Goal: Transaction & Acquisition: Purchase product/service

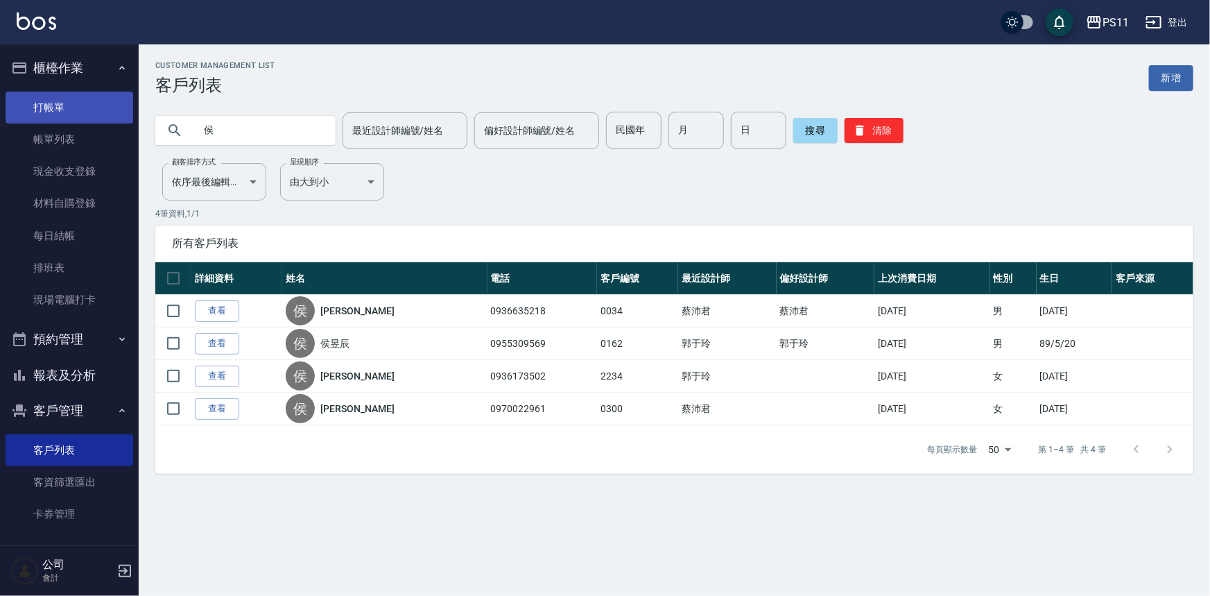
click at [109, 101] on link "打帳單" at bounding box center [70, 108] width 128 height 32
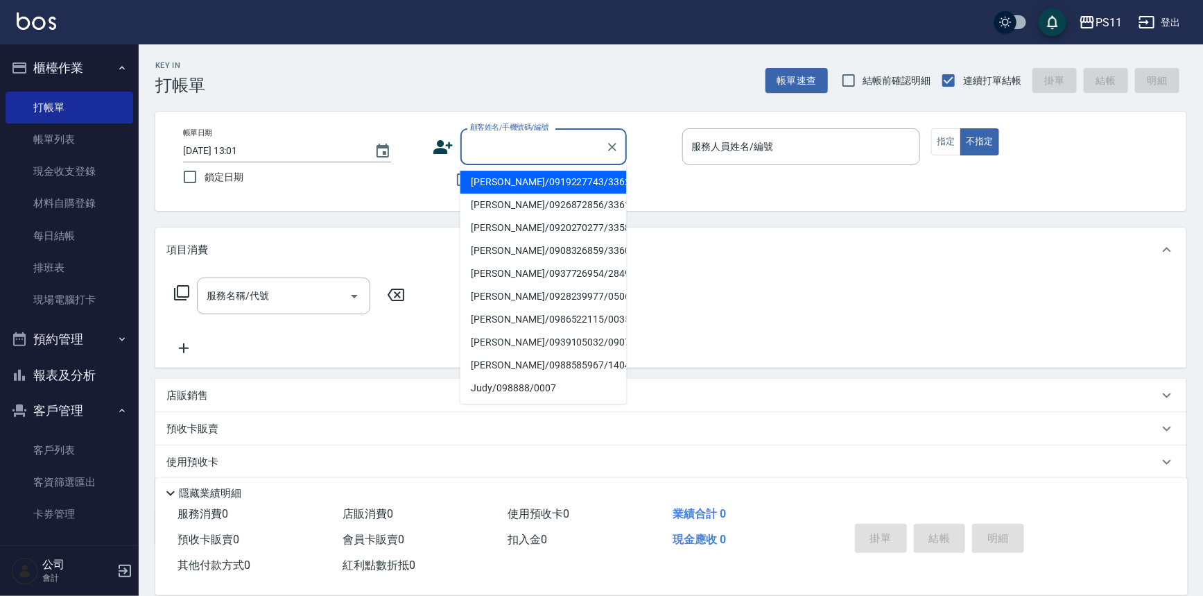
click at [476, 144] on input "顧客姓名/手機號碼/編號" at bounding box center [533, 147] width 133 height 24
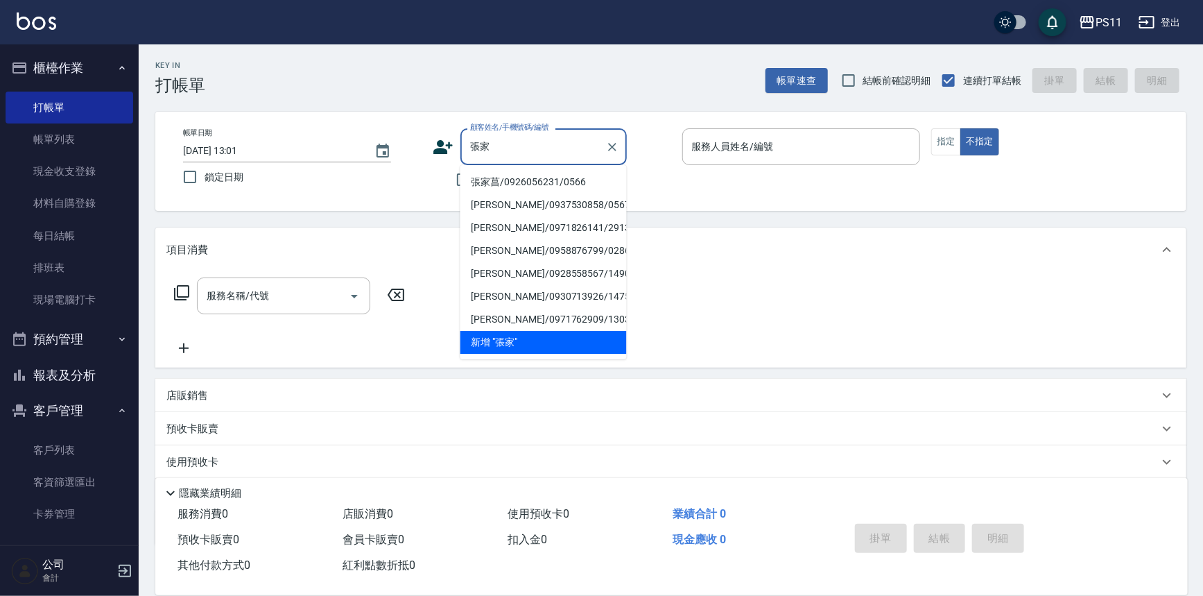
click at [504, 182] on li "張家菖/0926056231/0566" at bounding box center [544, 182] width 166 height 23
type input "張家菖/0926056231/0566"
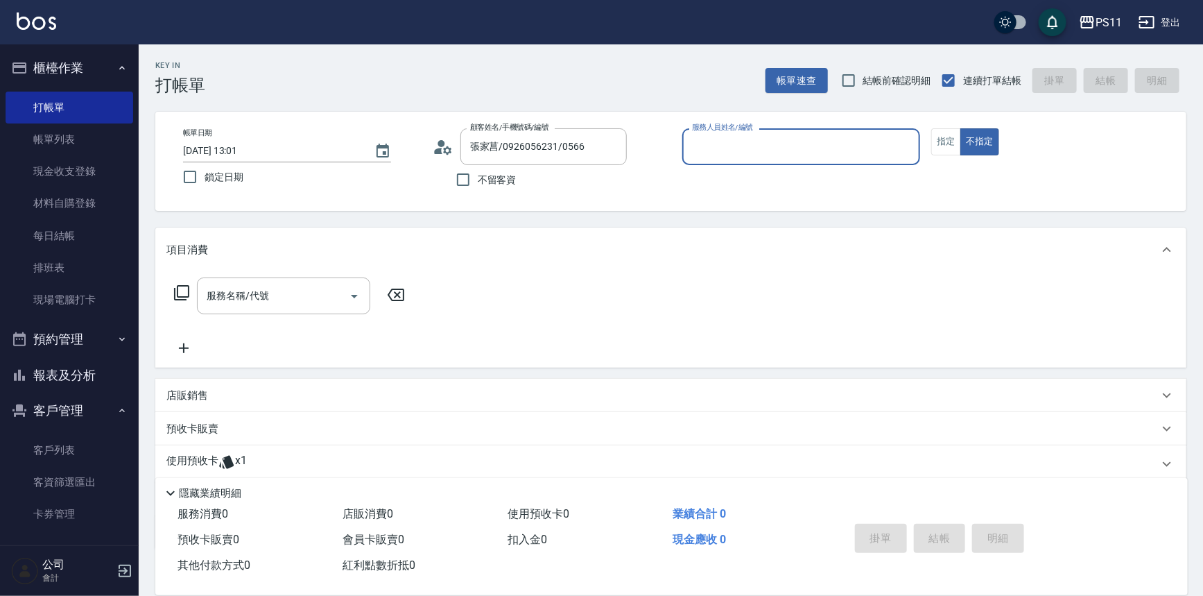
click at [827, 140] on input "服務人員姓名/編號" at bounding box center [802, 147] width 226 height 24
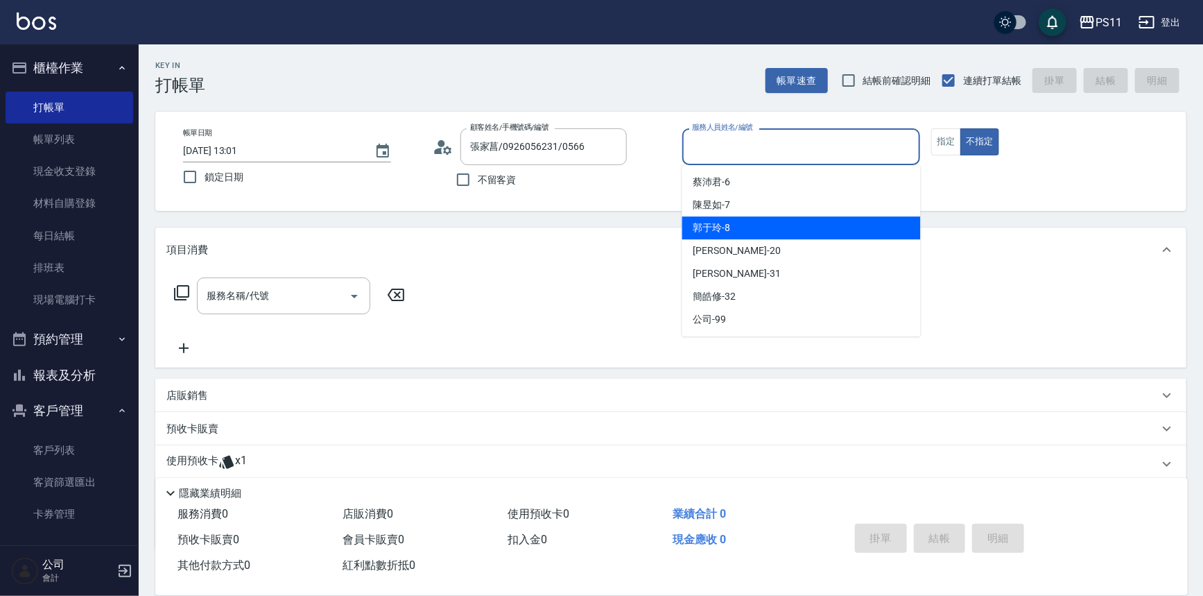
click at [757, 227] on div "[PERSON_NAME]-8" at bounding box center [801, 227] width 239 height 23
type input "郭于玲-8"
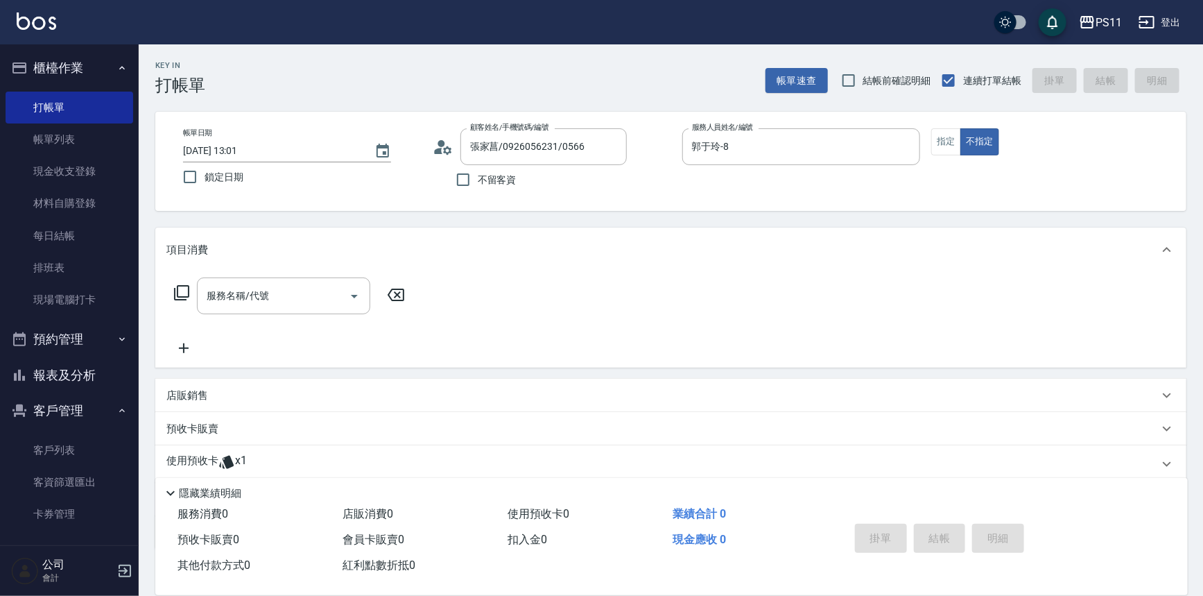
drag, startPoint x: 929, startPoint y: 146, endPoint x: 947, endPoint y: 28, distance: 119.3
click at [930, 146] on div "帳單日期 [DATE] 13:01 鎖定日期 顧客姓名/手機號碼/編號 張家菖/0926056231/0566 顧客姓名/手機號碼/編號 不留客資 服務人員姓…" at bounding box center [671, 161] width 998 height 66
click at [946, 143] on button "指定" at bounding box center [946, 141] width 30 height 27
click at [180, 298] on icon at bounding box center [181, 292] width 17 height 17
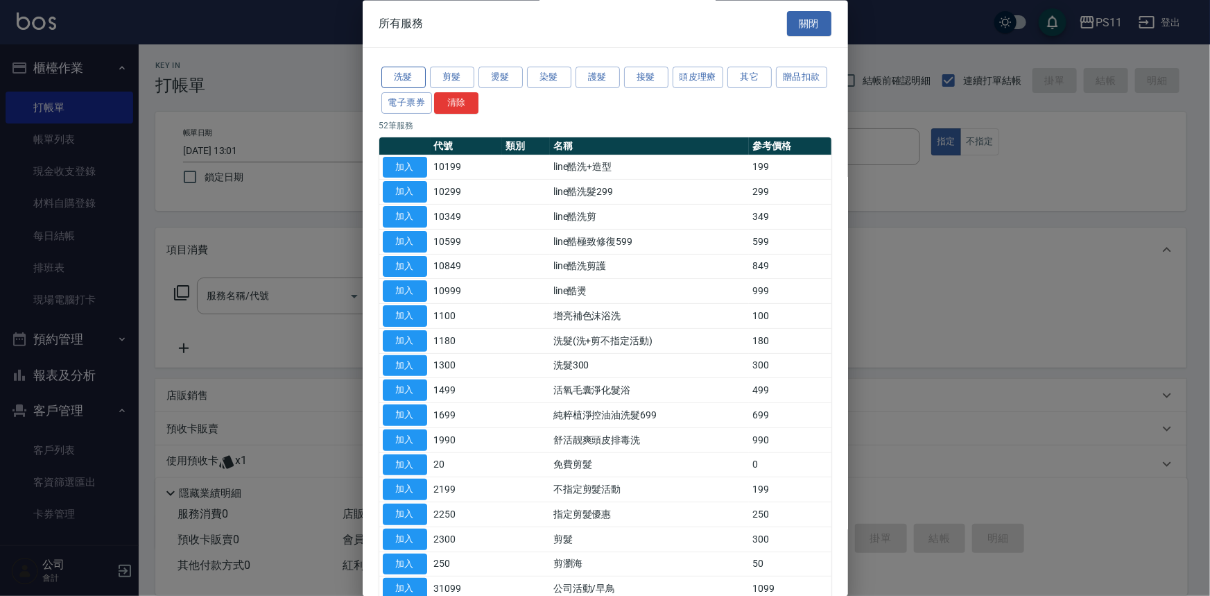
click at [400, 75] on button "洗髮" at bounding box center [403, 77] width 44 height 21
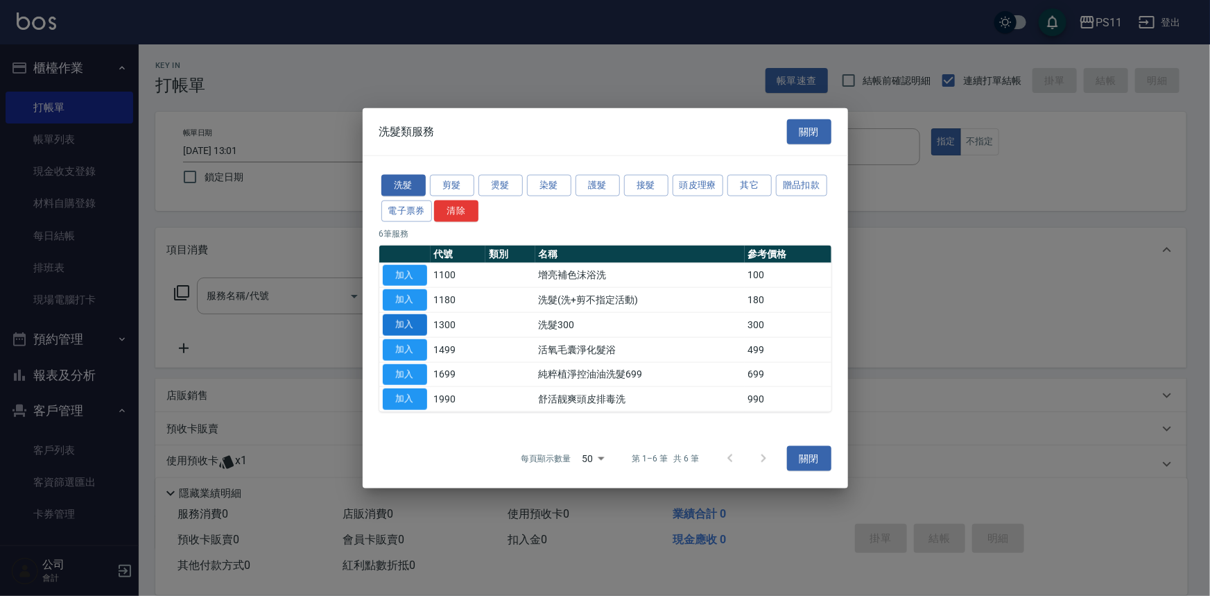
click at [402, 327] on button "加入" at bounding box center [405, 324] width 44 height 21
type input "洗髮300(1300)"
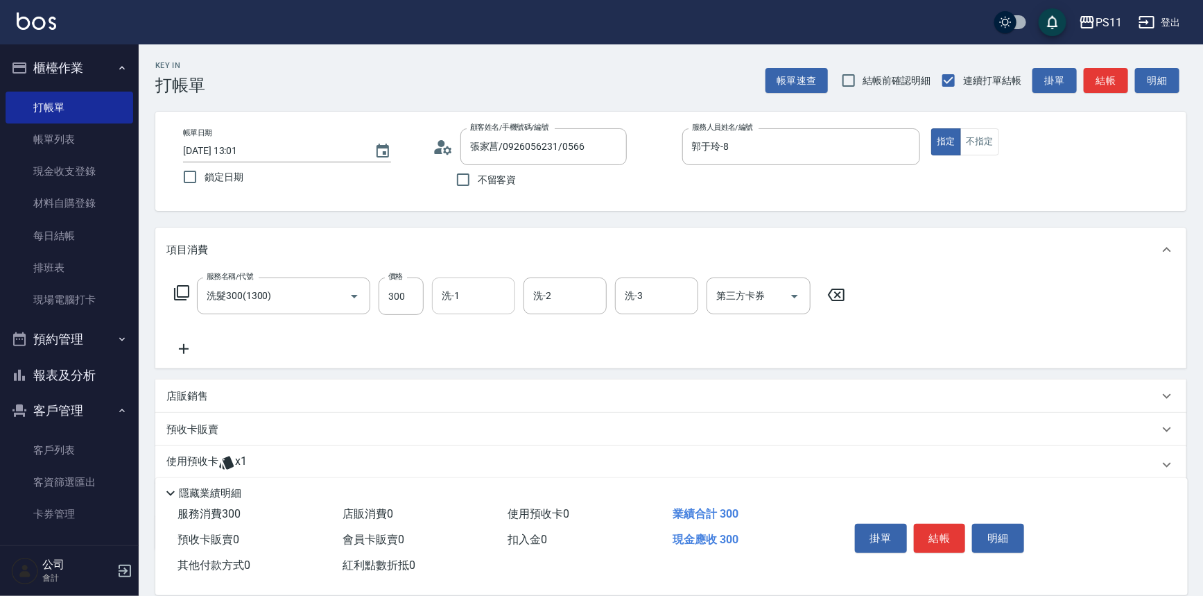
click at [472, 305] on input "洗-1" at bounding box center [473, 296] width 71 height 24
type input "[PERSON_NAME]-20"
click at [188, 343] on icon at bounding box center [183, 349] width 35 height 17
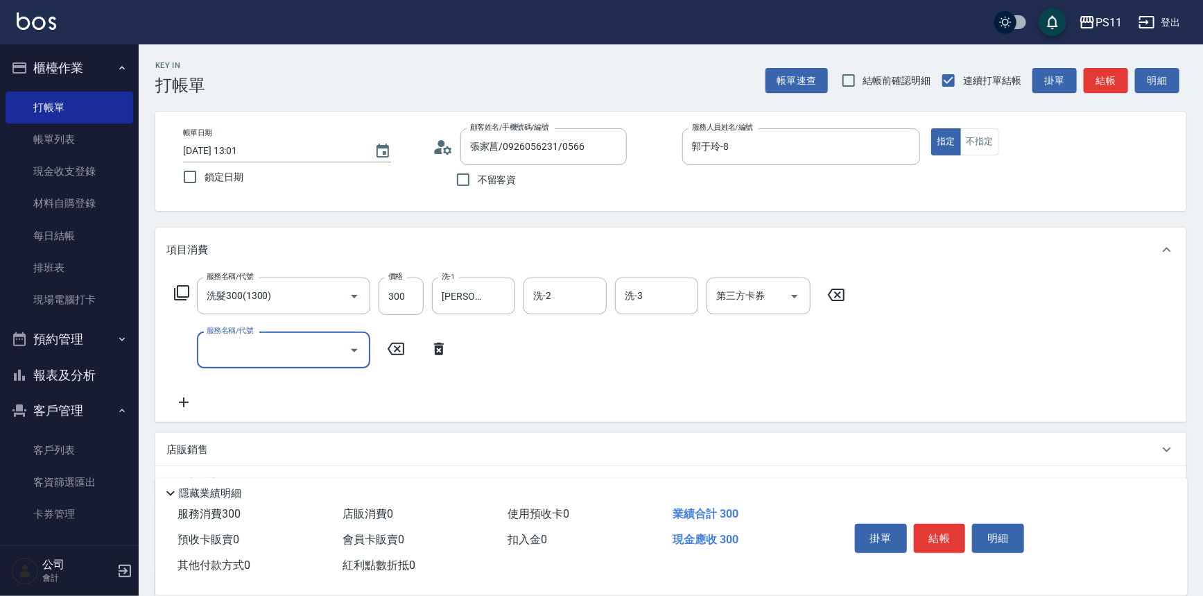
click at [243, 336] on div "服務名稱/代號 服務名稱/代號" at bounding box center [283, 350] width 173 height 37
click at [278, 345] on input "服務名稱/代號" at bounding box center [273, 350] width 140 height 24
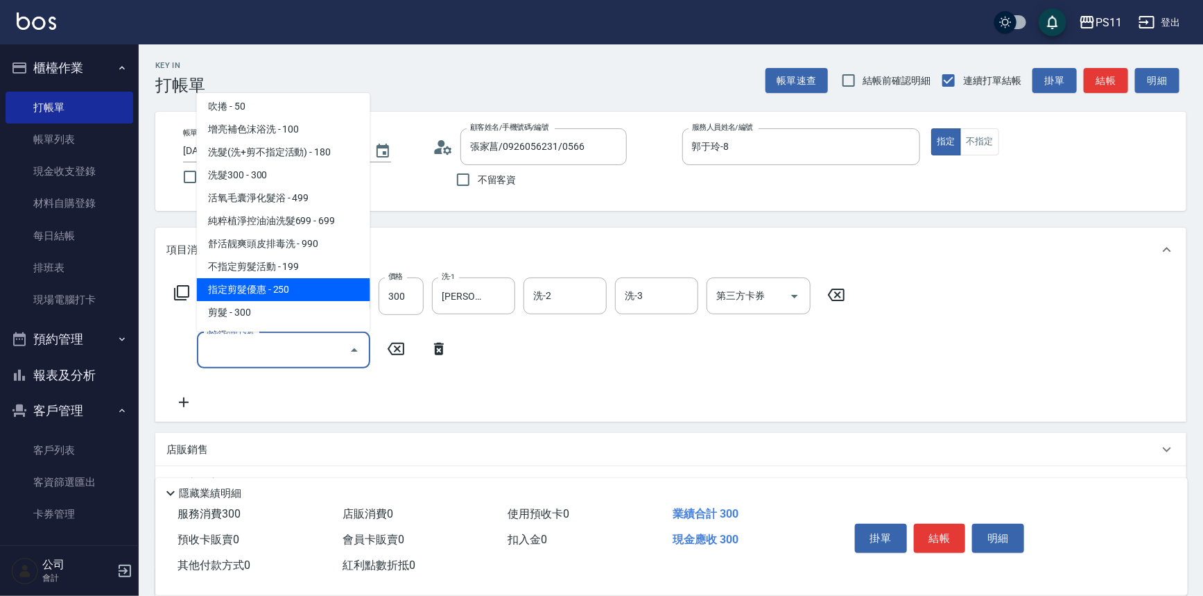
scroll to position [189, 0]
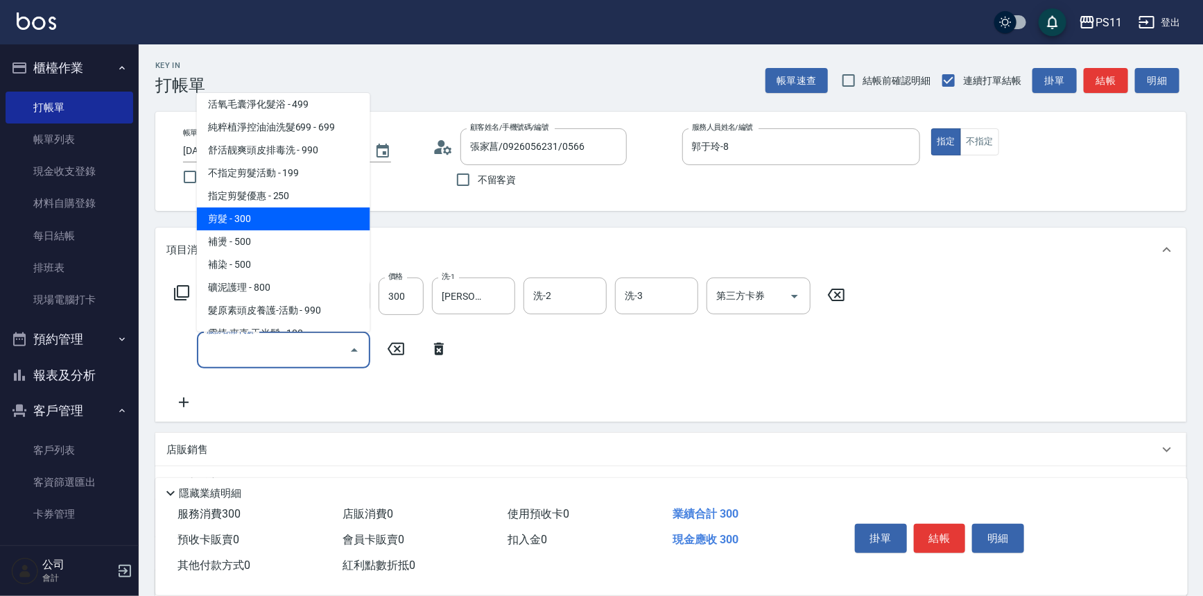
click at [297, 215] on span "剪髮 - 300" at bounding box center [283, 218] width 173 height 23
type input "剪髮(2300)"
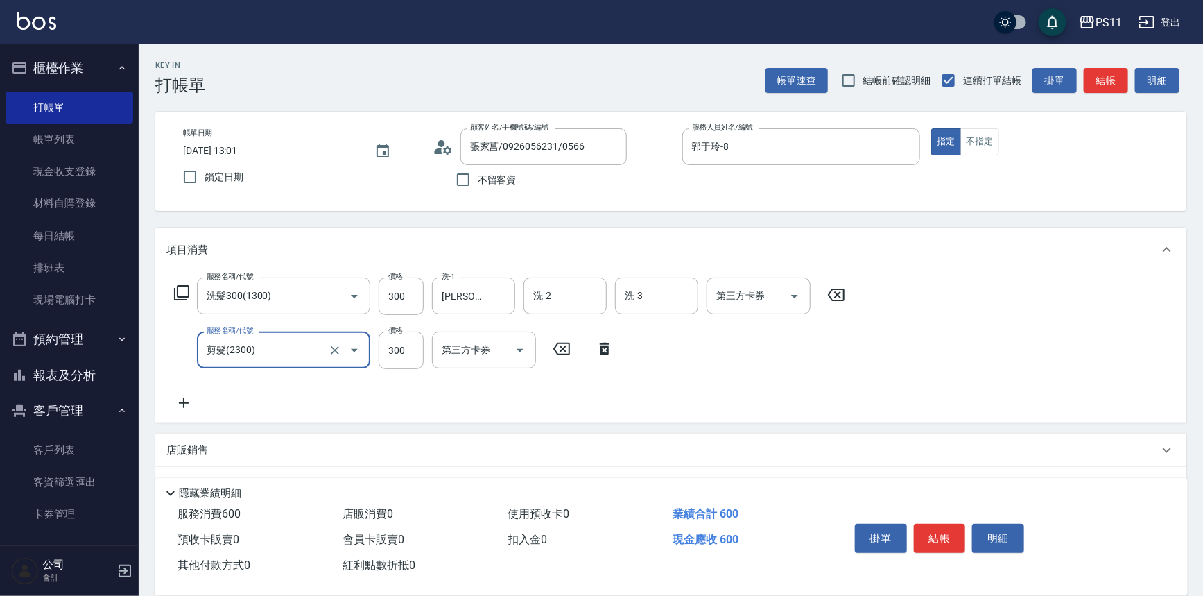
click at [948, 541] on button "結帳" at bounding box center [940, 538] width 52 height 29
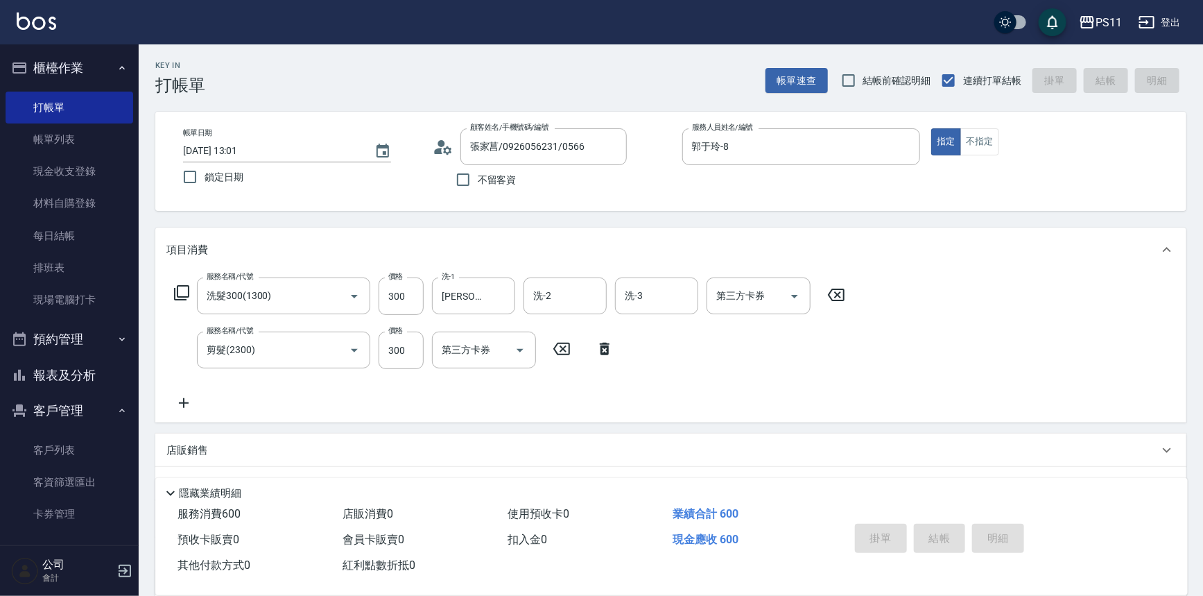
type input "[DATE] 13:02"
